Goal: Transaction & Acquisition: Purchase product/service

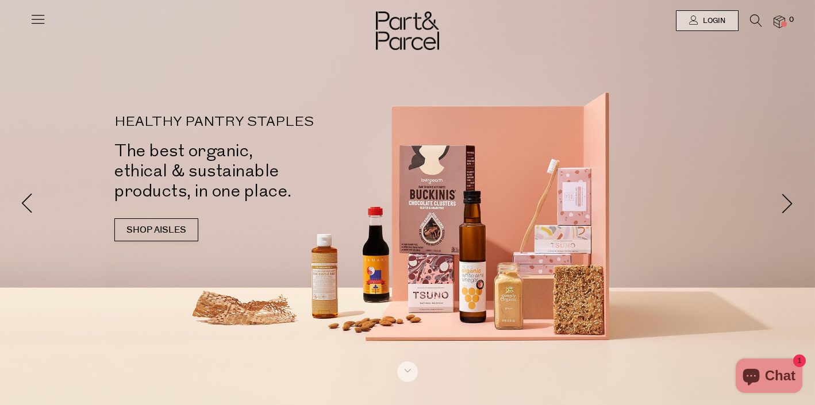
click at [32, 21] on icon at bounding box center [38, 19] width 16 height 16
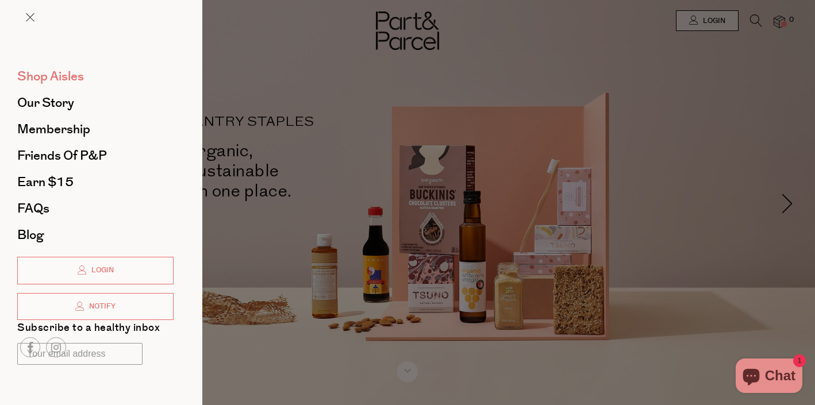
click at [49, 77] on span "Shop Aisles" at bounding box center [50, 76] width 67 height 18
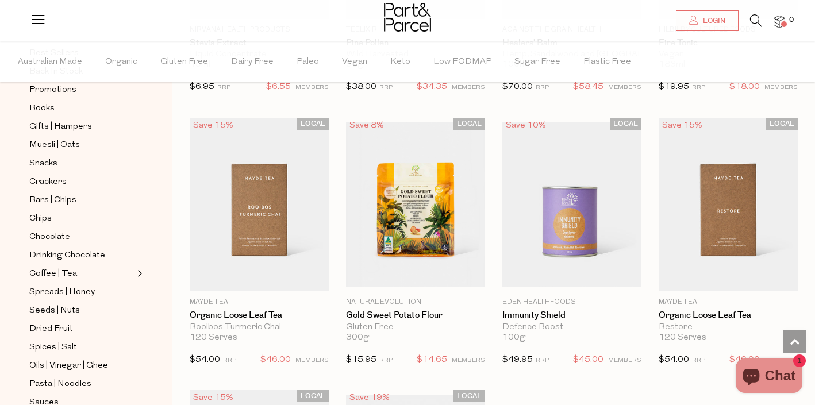
scroll to position [3492, 0]
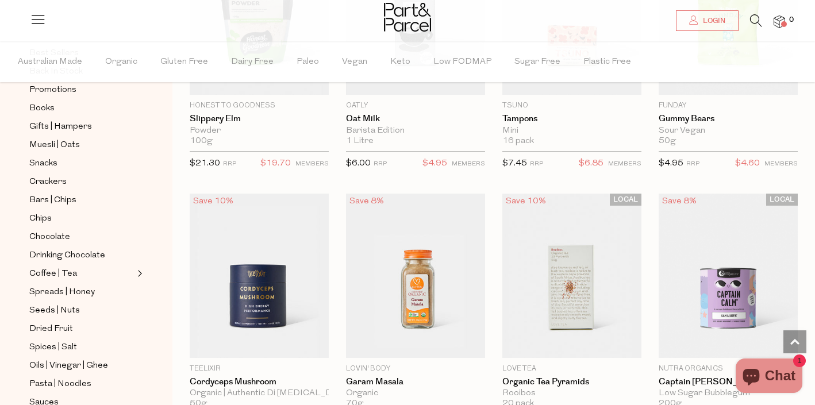
scroll to position [3931, 0]
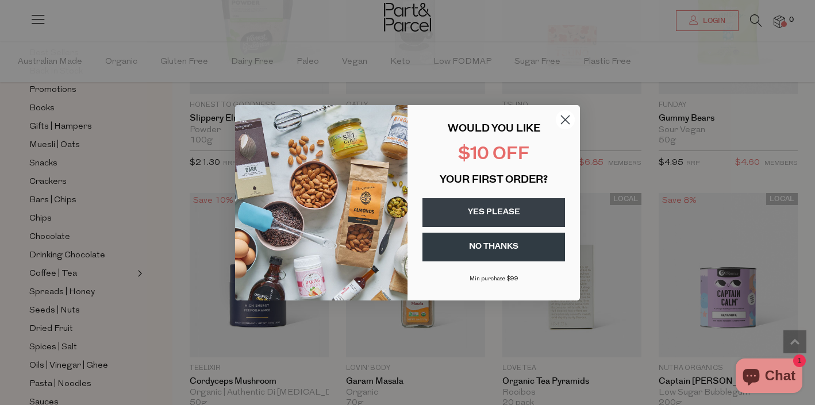
click at [571, 119] on circle "Close dialog" at bounding box center [565, 119] width 19 height 19
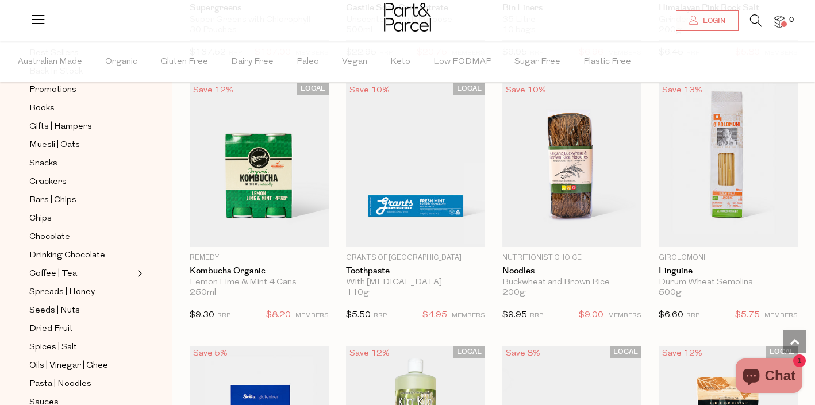
scroll to position [6158, 0]
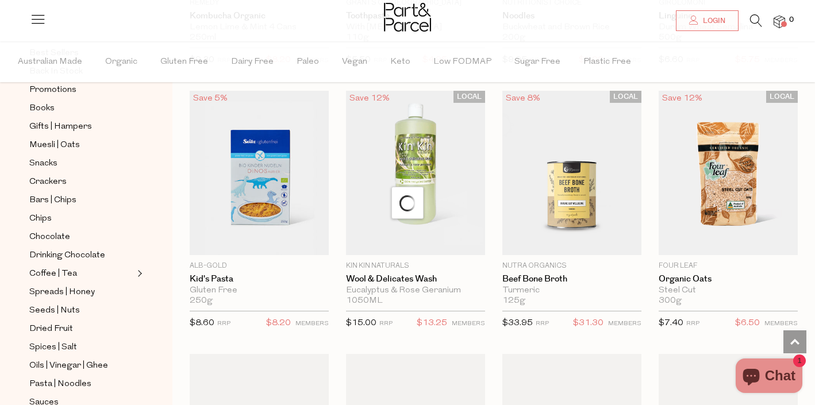
scroll to position [6412, 0]
